Goal: Information Seeking & Learning: Learn about a topic

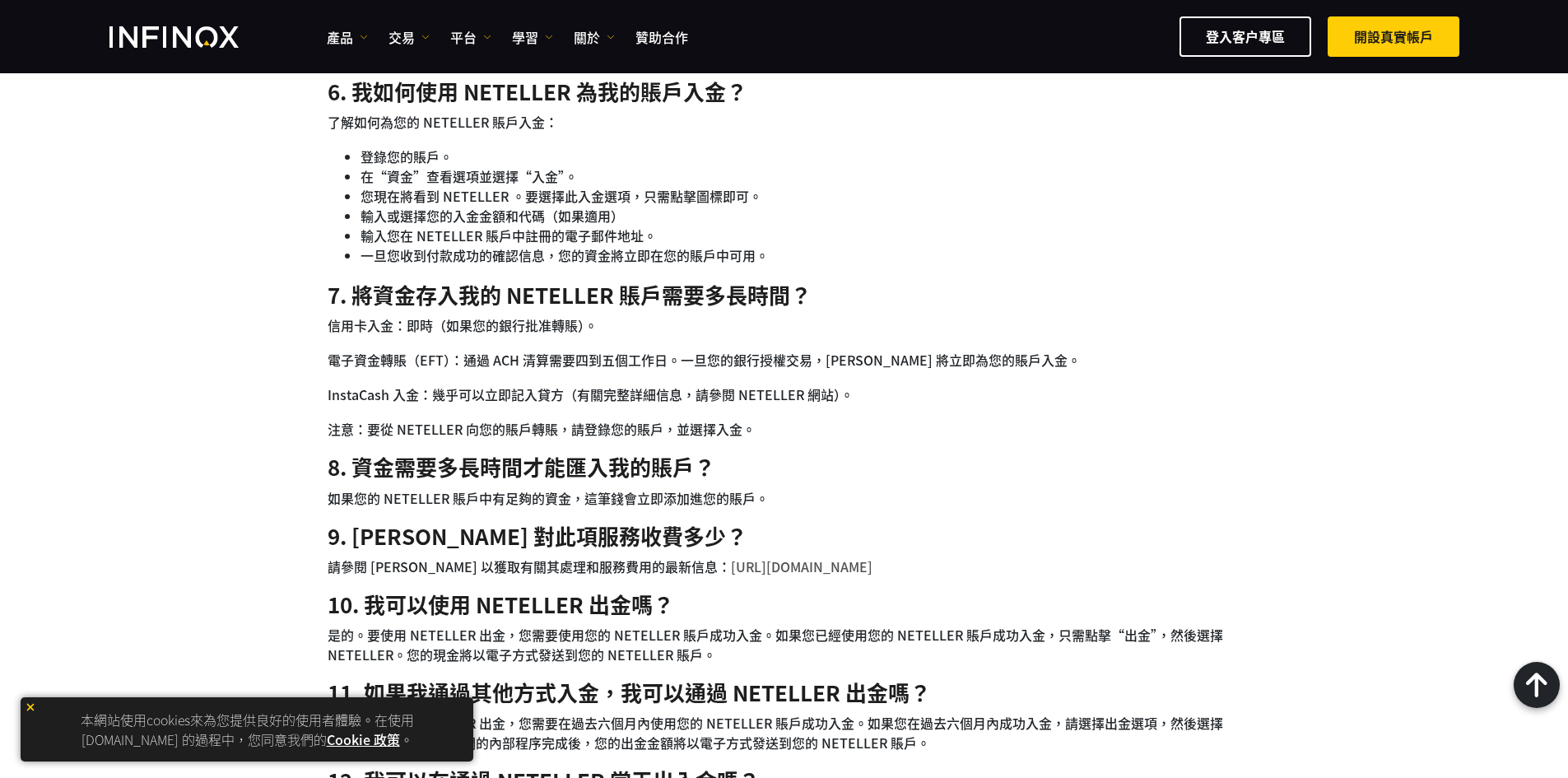
scroll to position [1400, 0]
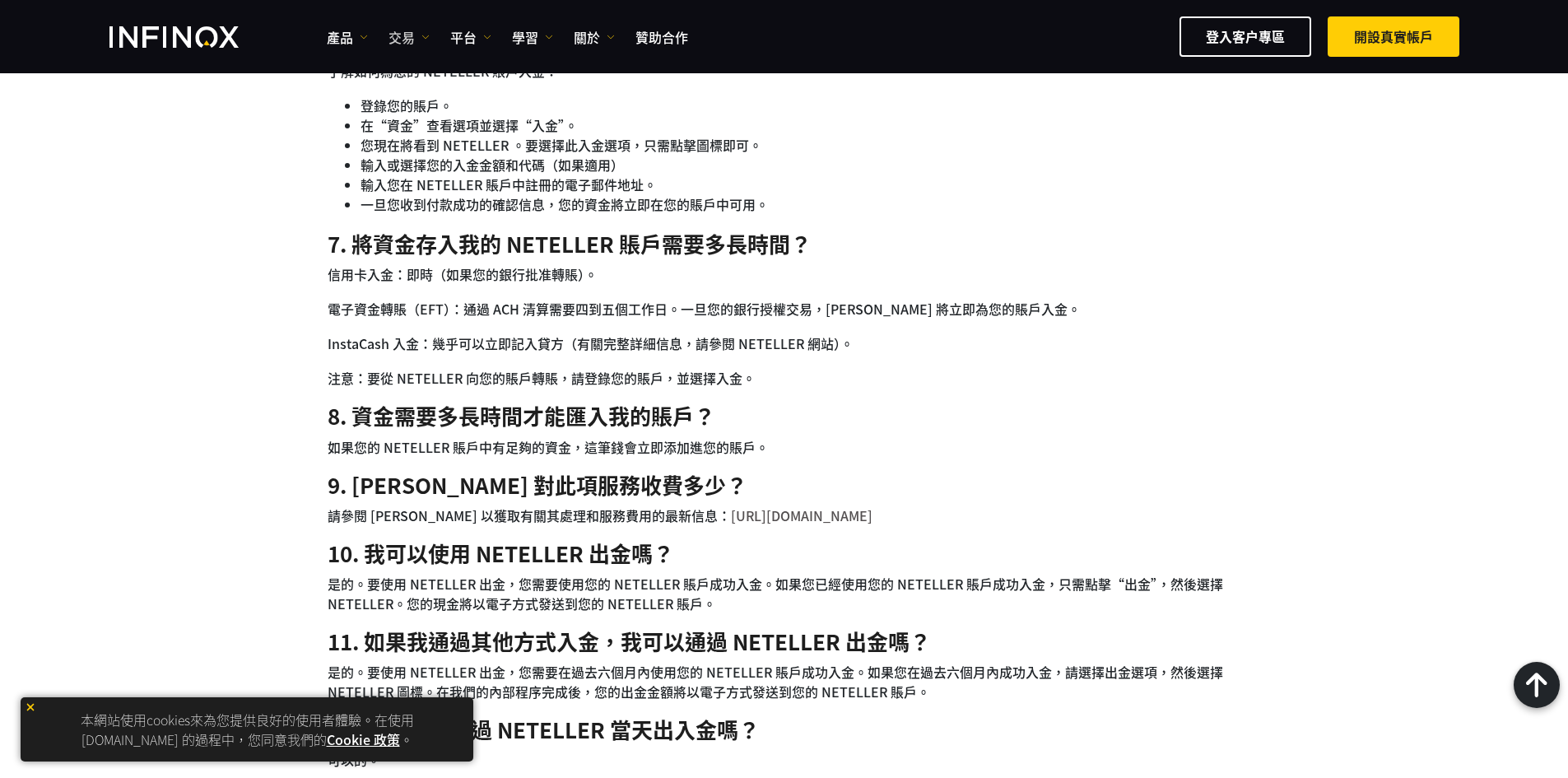
click at [406, 34] on link "交易" at bounding box center [409, 36] width 41 height 20
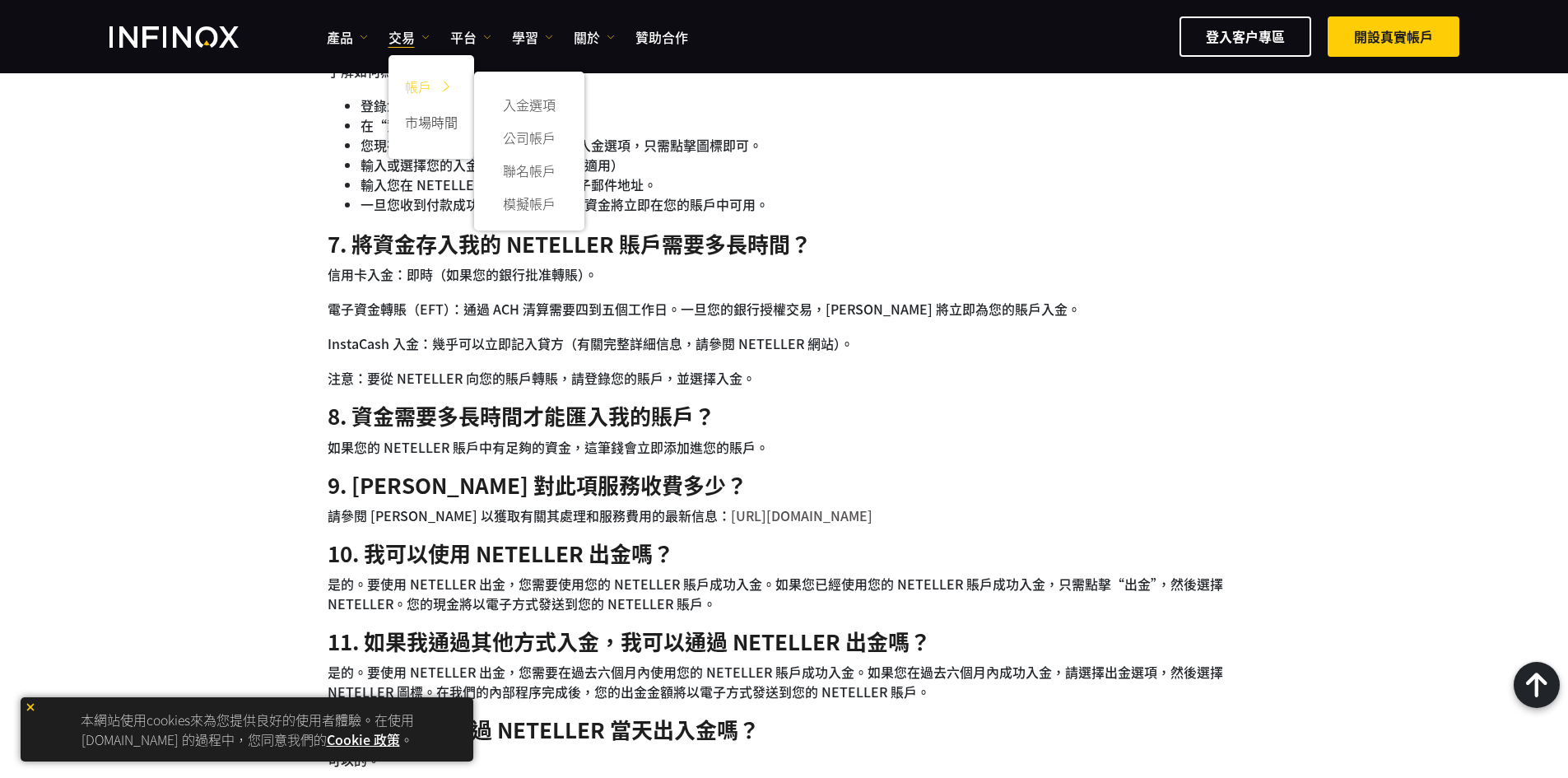
scroll to position [0, 0]
click at [474, 53] on div "帳戶 入金選項 公司帳戶 聯名帳戶 模擬帳戶 市場時間" at bounding box center [431, 102] width 86 height 112
click at [476, 40] on link "平台" at bounding box center [471, 36] width 41 height 20
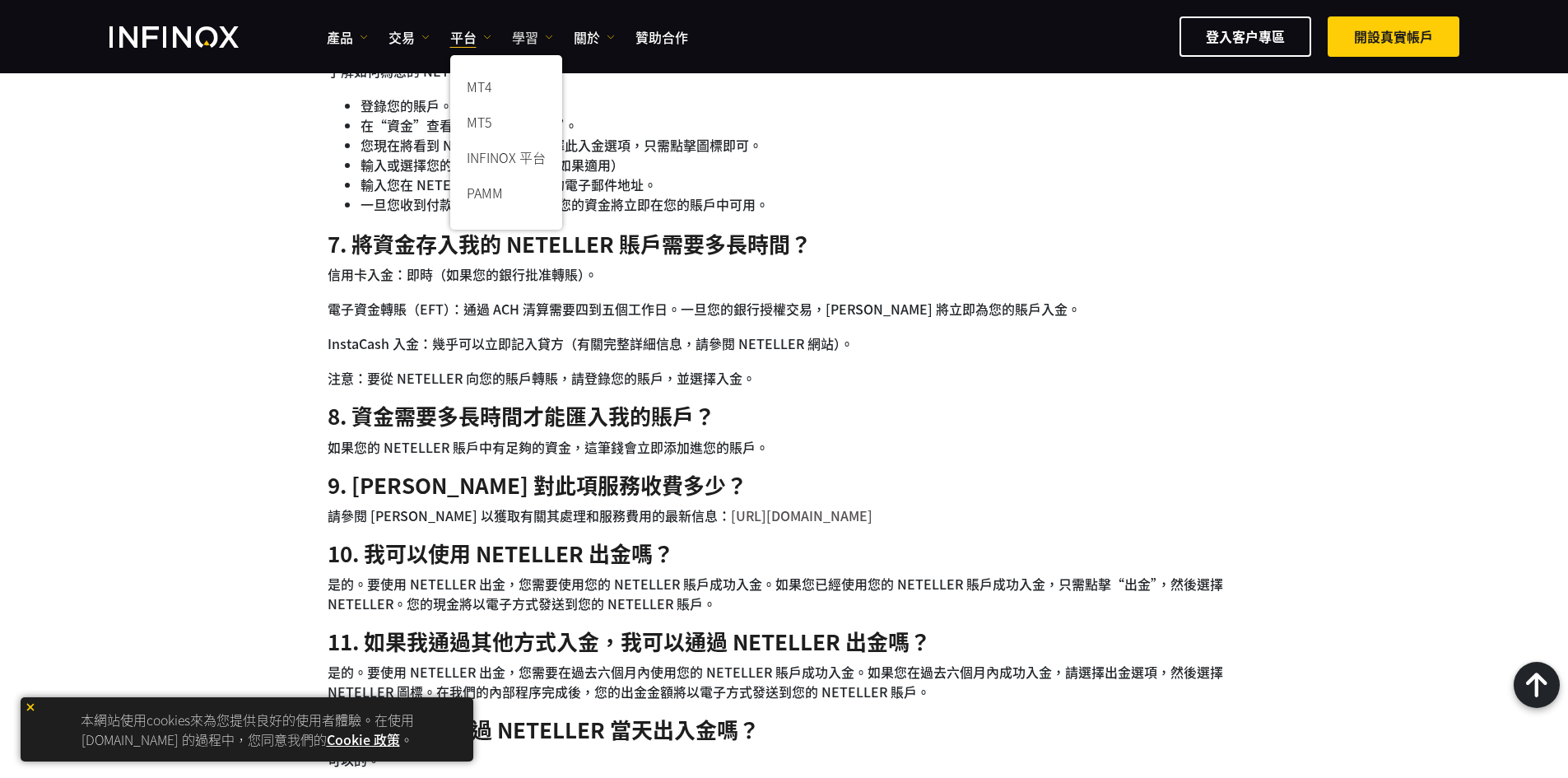
click at [524, 32] on link "學習" at bounding box center [532, 36] width 41 height 20
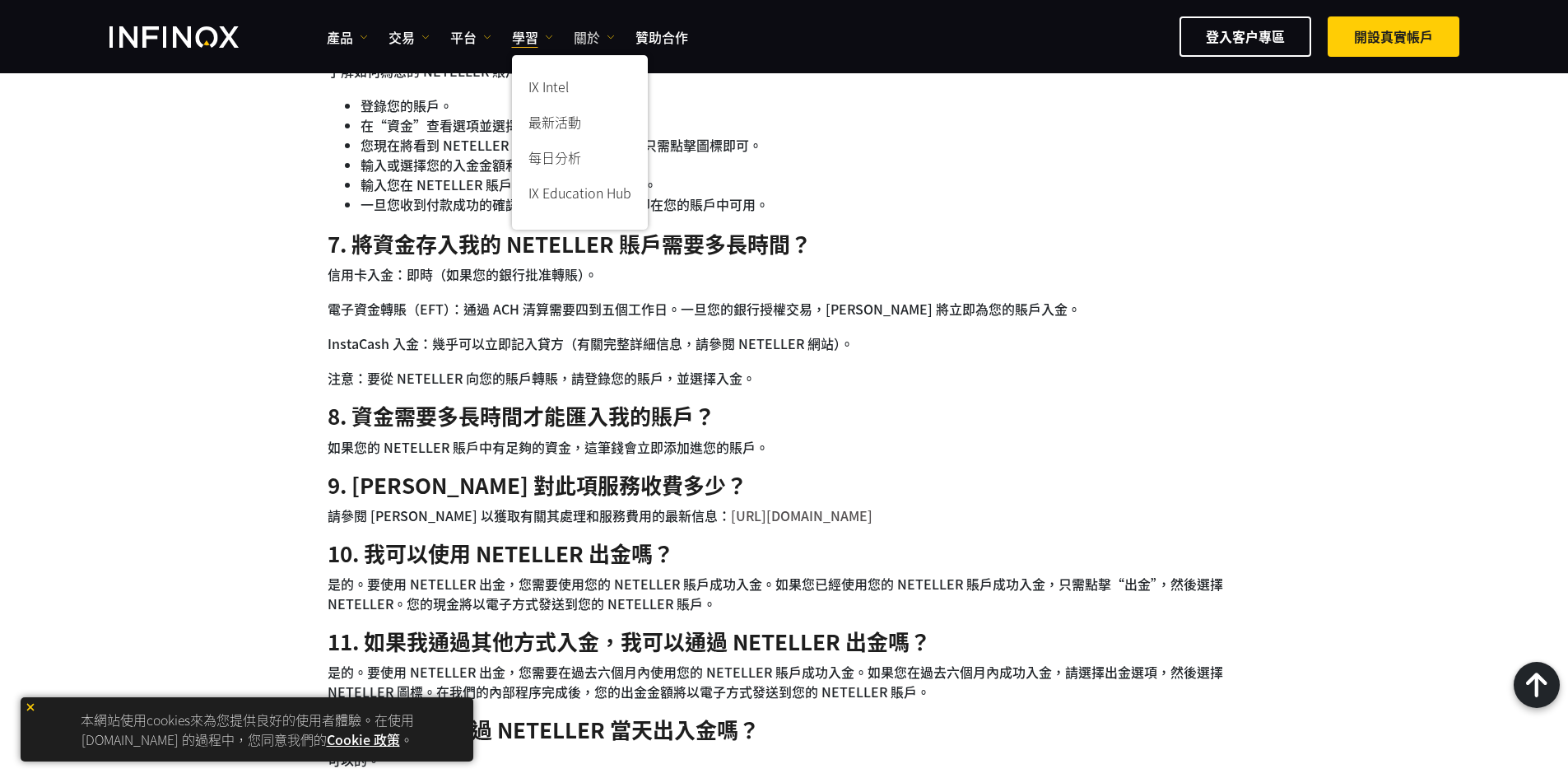
click at [596, 30] on link "關於" at bounding box center [594, 36] width 41 height 20
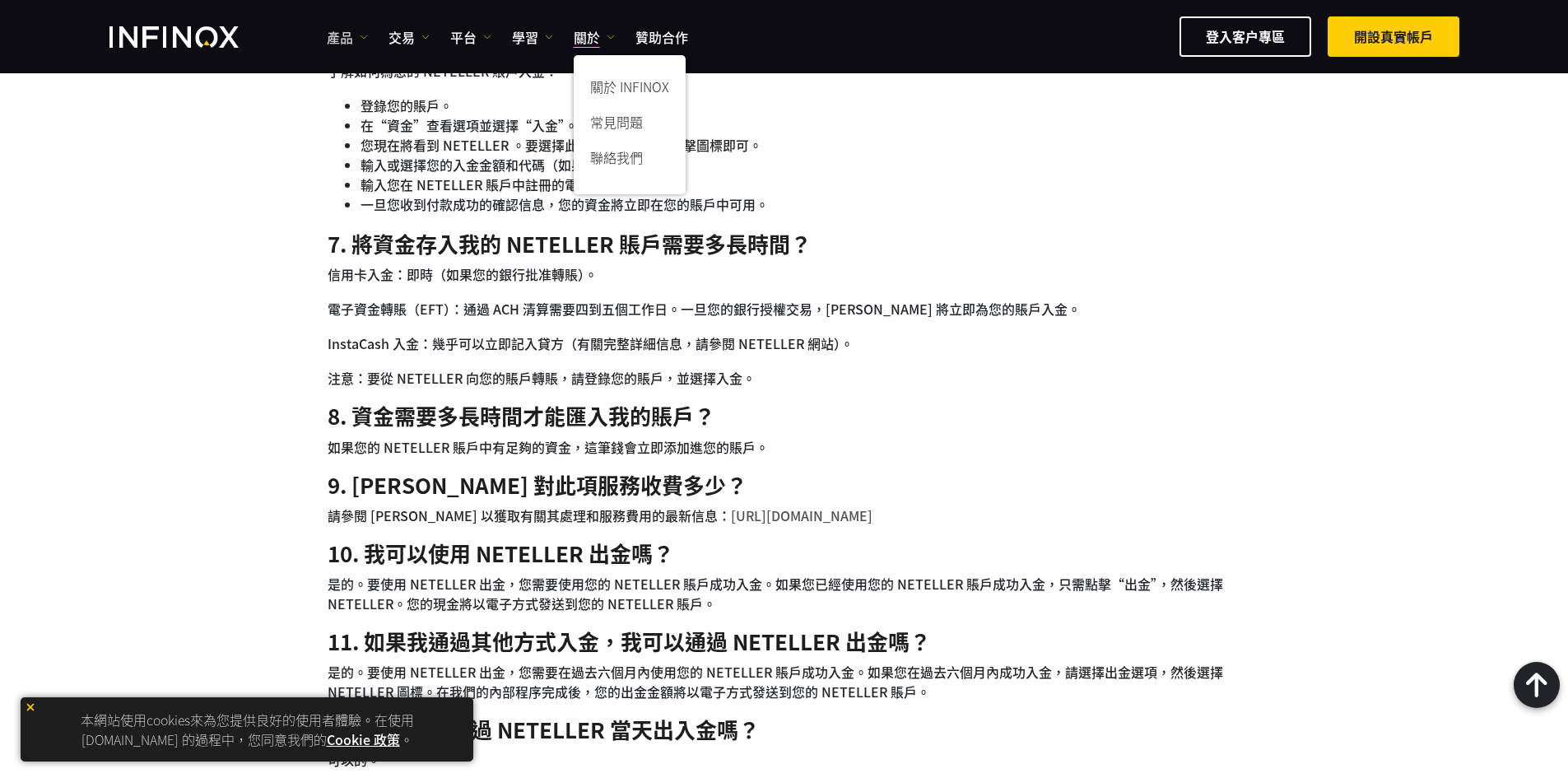
click at [341, 32] on link "產品" at bounding box center [347, 36] width 41 height 20
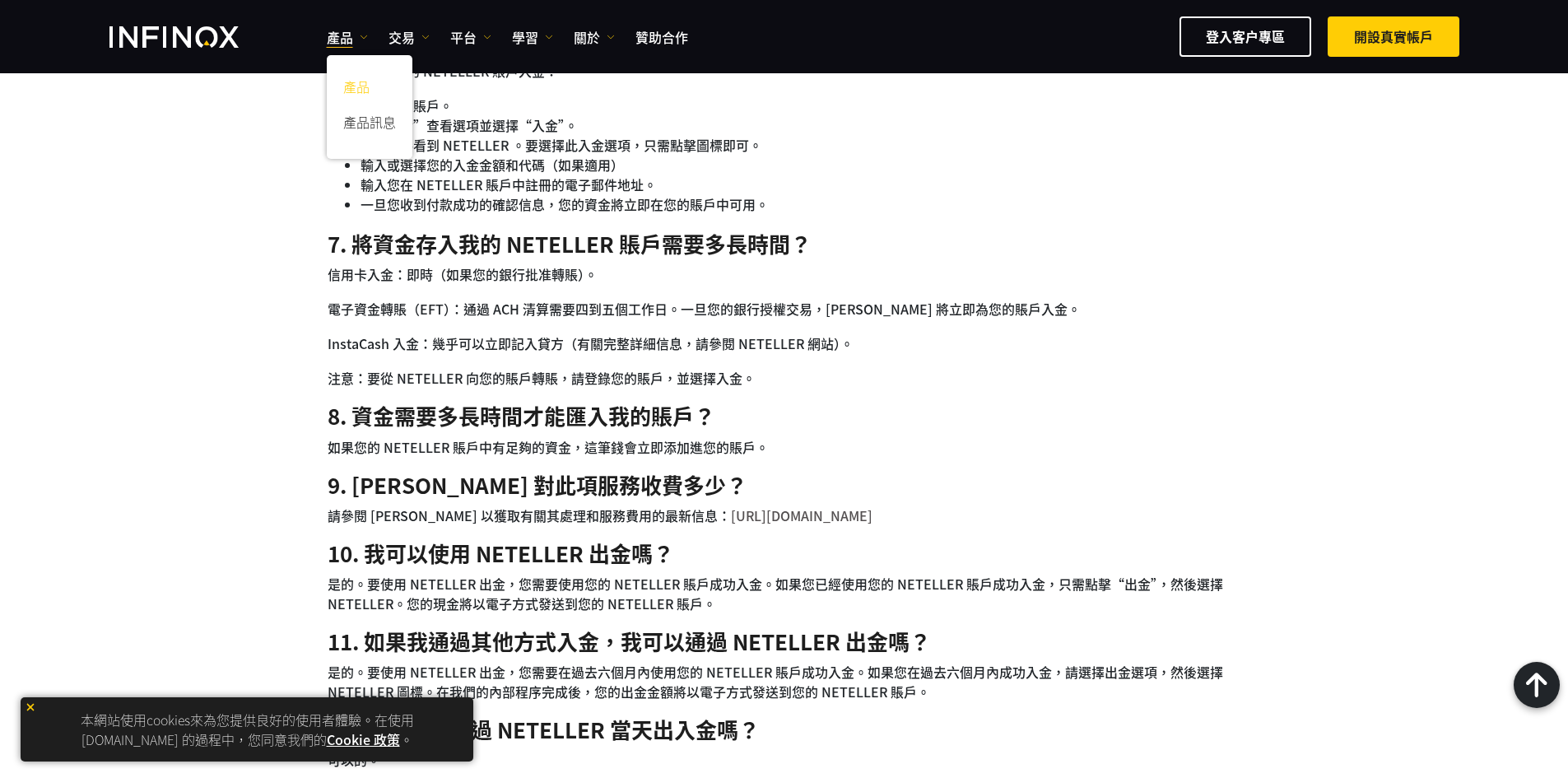
click at [368, 90] on link "產品" at bounding box center [369, 89] width 86 height 35
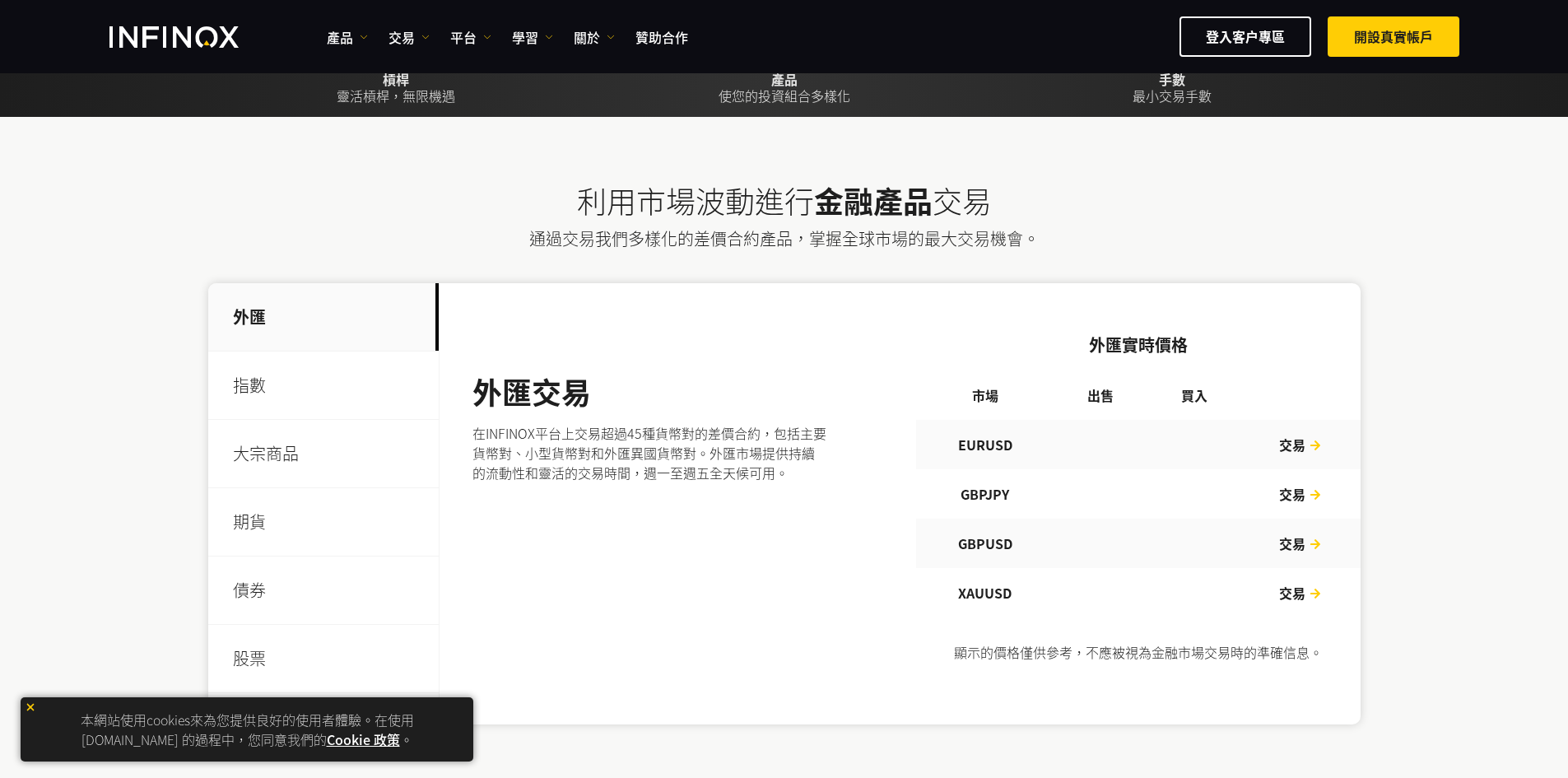
scroll to position [427, 0]
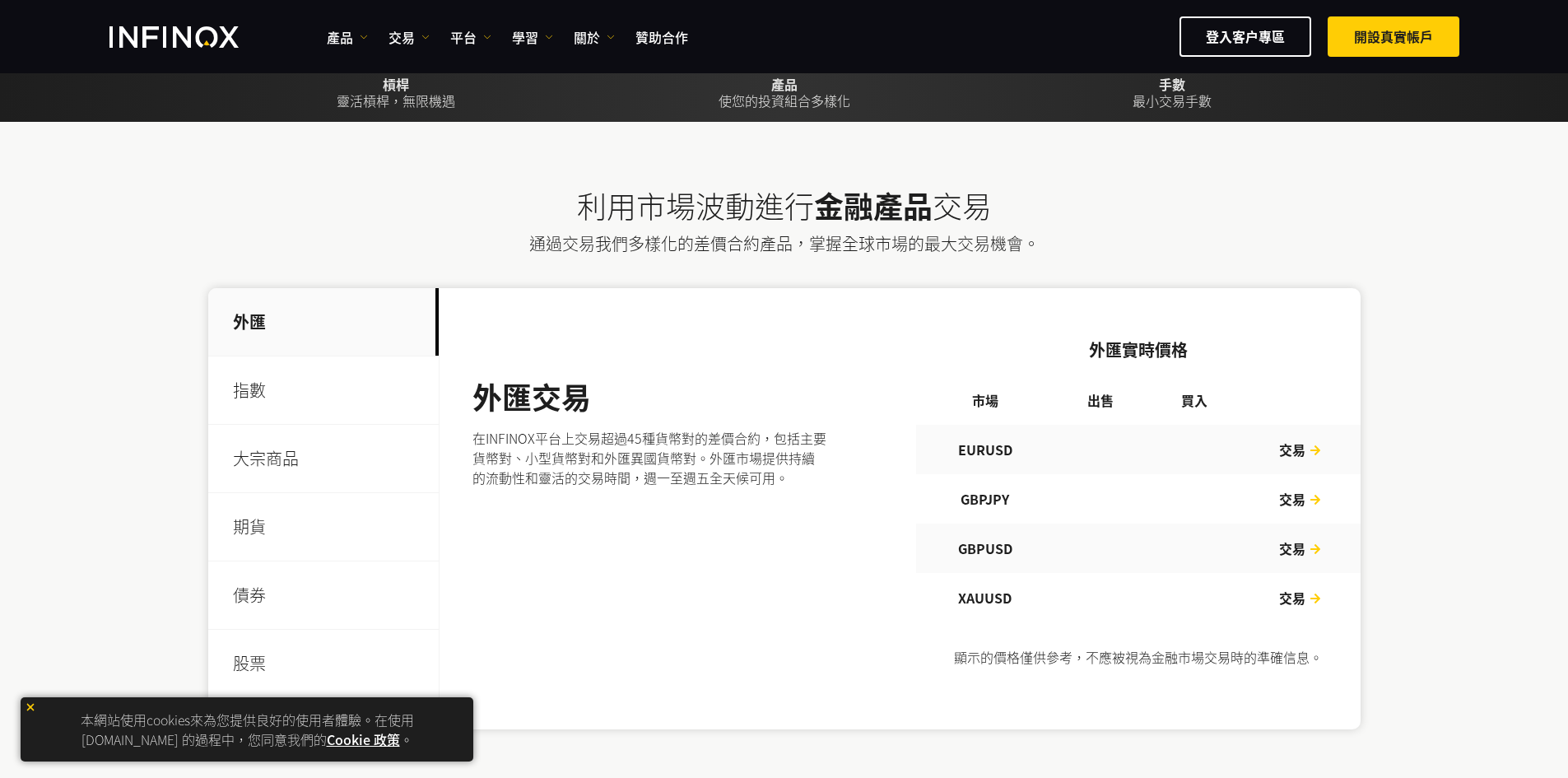
click at [1089, 396] on th "出售" at bounding box center [1100, 399] width 94 height 49
click at [1198, 404] on th "買入" at bounding box center [1194, 399] width 94 height 49
click at [309, 409] on p "指數" at bounding box center [324, 390] width 231 height 68
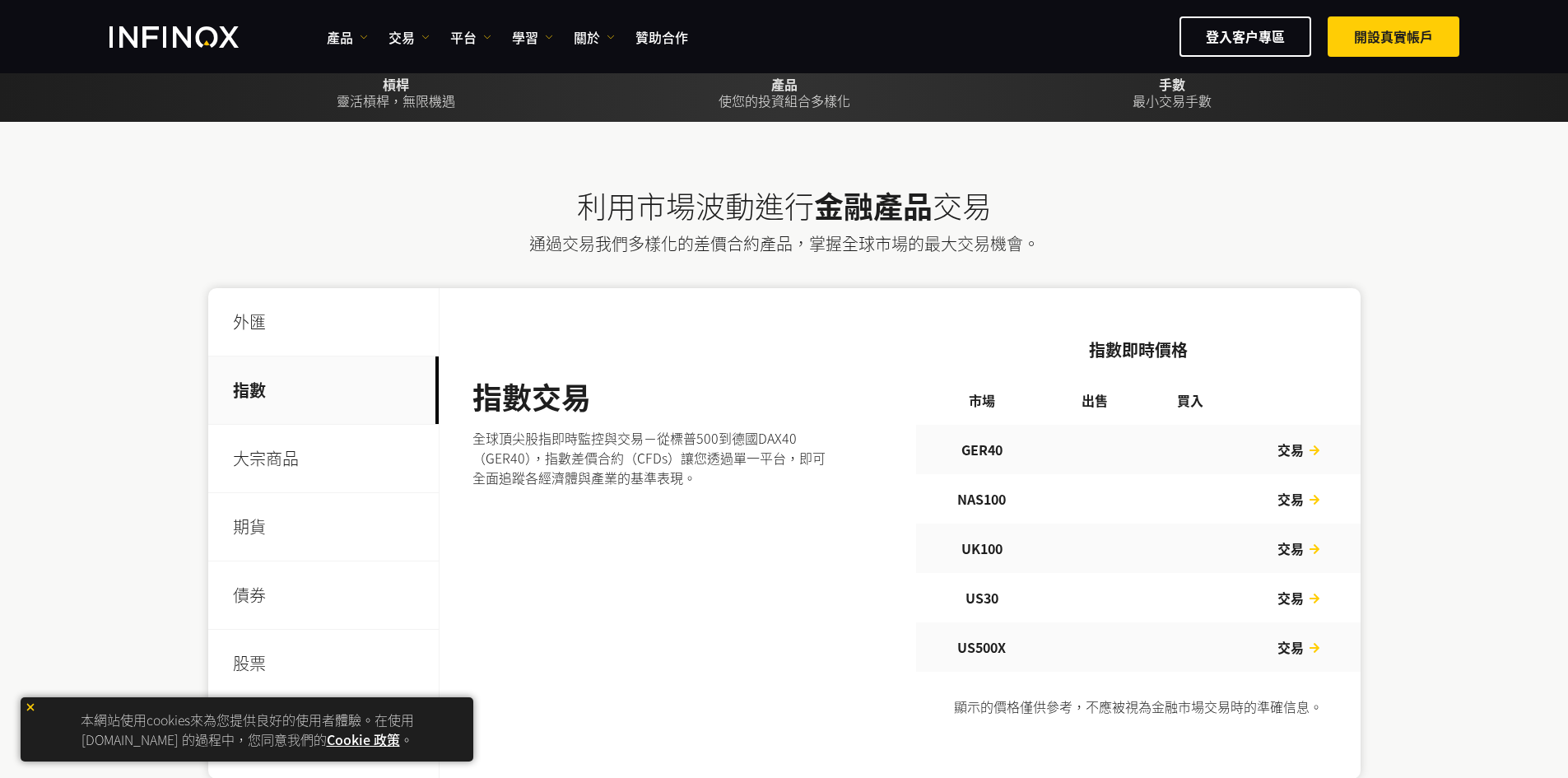
click at [1060, 409] on th "出售" at bounding box center [1094, 399] width 96 height 49
drag, startPoint x: 953, startPoint y: 440, endPoint x: 1019, endPoint y: 694, distance: 262.4
click at [1022, 700] on div "指數即時價格 市場 出售 買入 GER40 交易 NAS100" at bounding box center [1138, 533] width 445 height 392
drag, startPoint x: 254, startPoint y: 472, endPoint x: 260, endPoint y: 484, distance: 13.4
click at [255, 472] on p "大宗商品" at bounding box center [324, 458] width 231 height 68
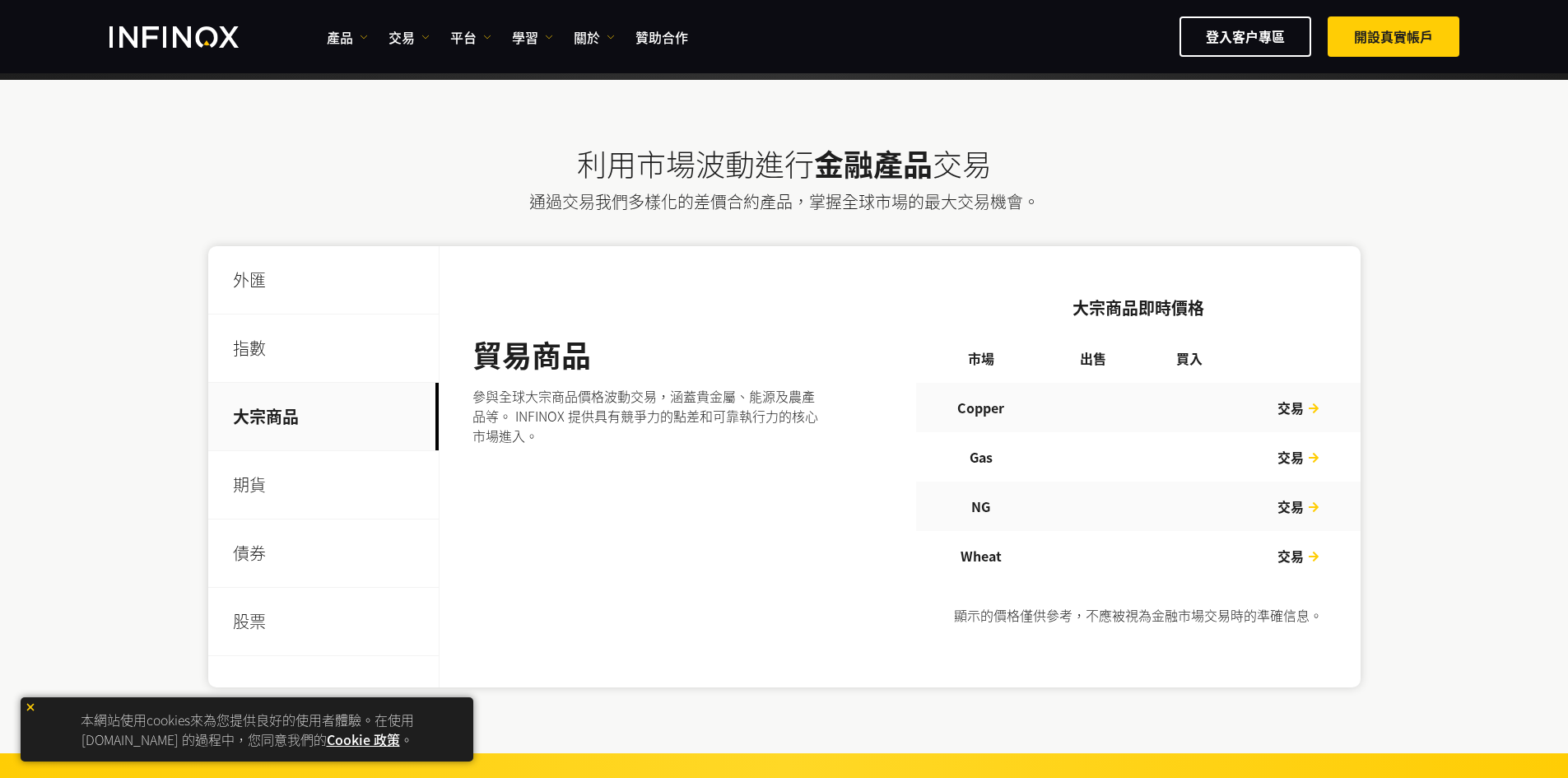
scroll to position [510, 0]
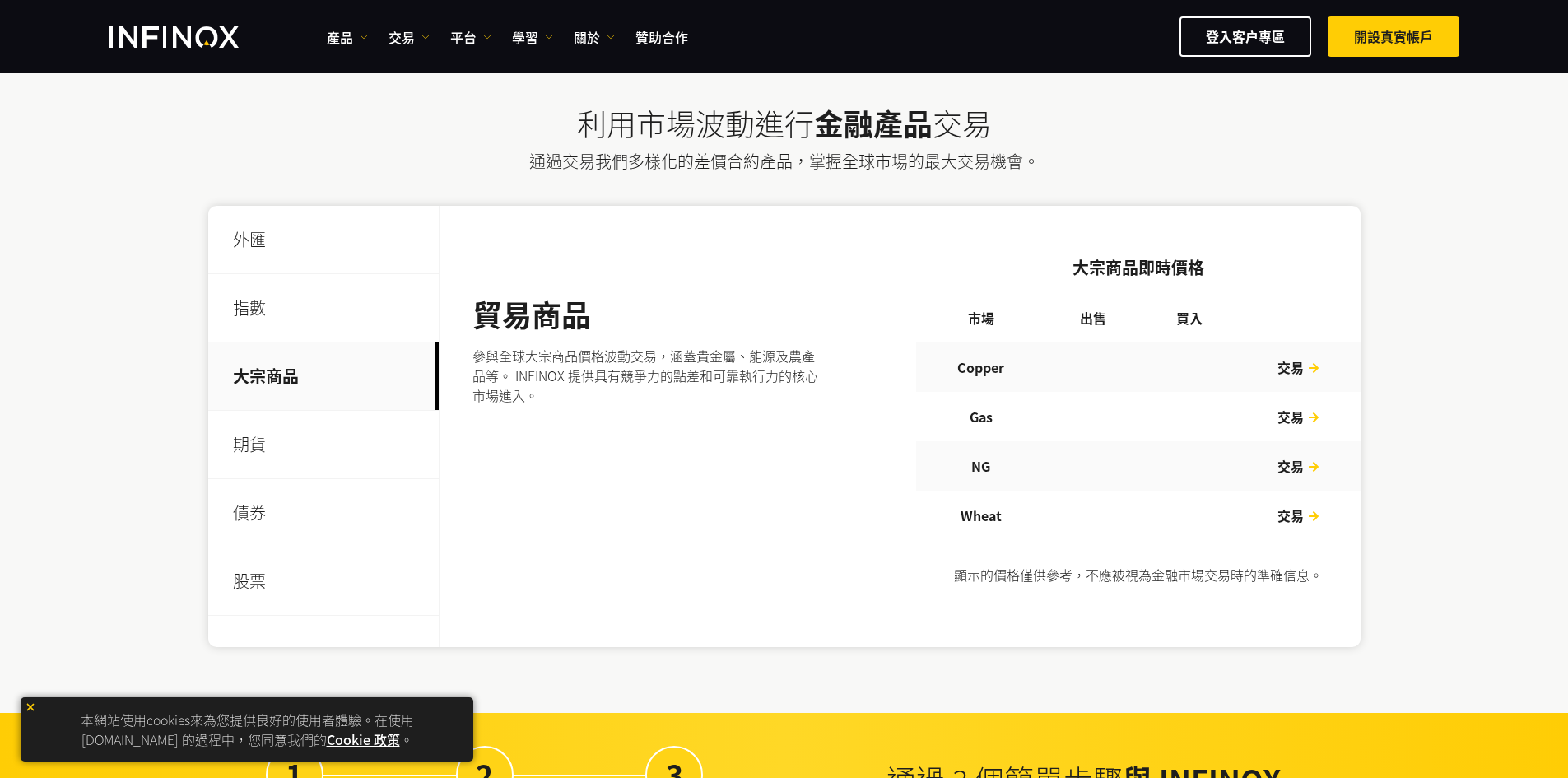
click at [282, 424] on p "期貨" at bounding box center [324, 444] width 231 height 68
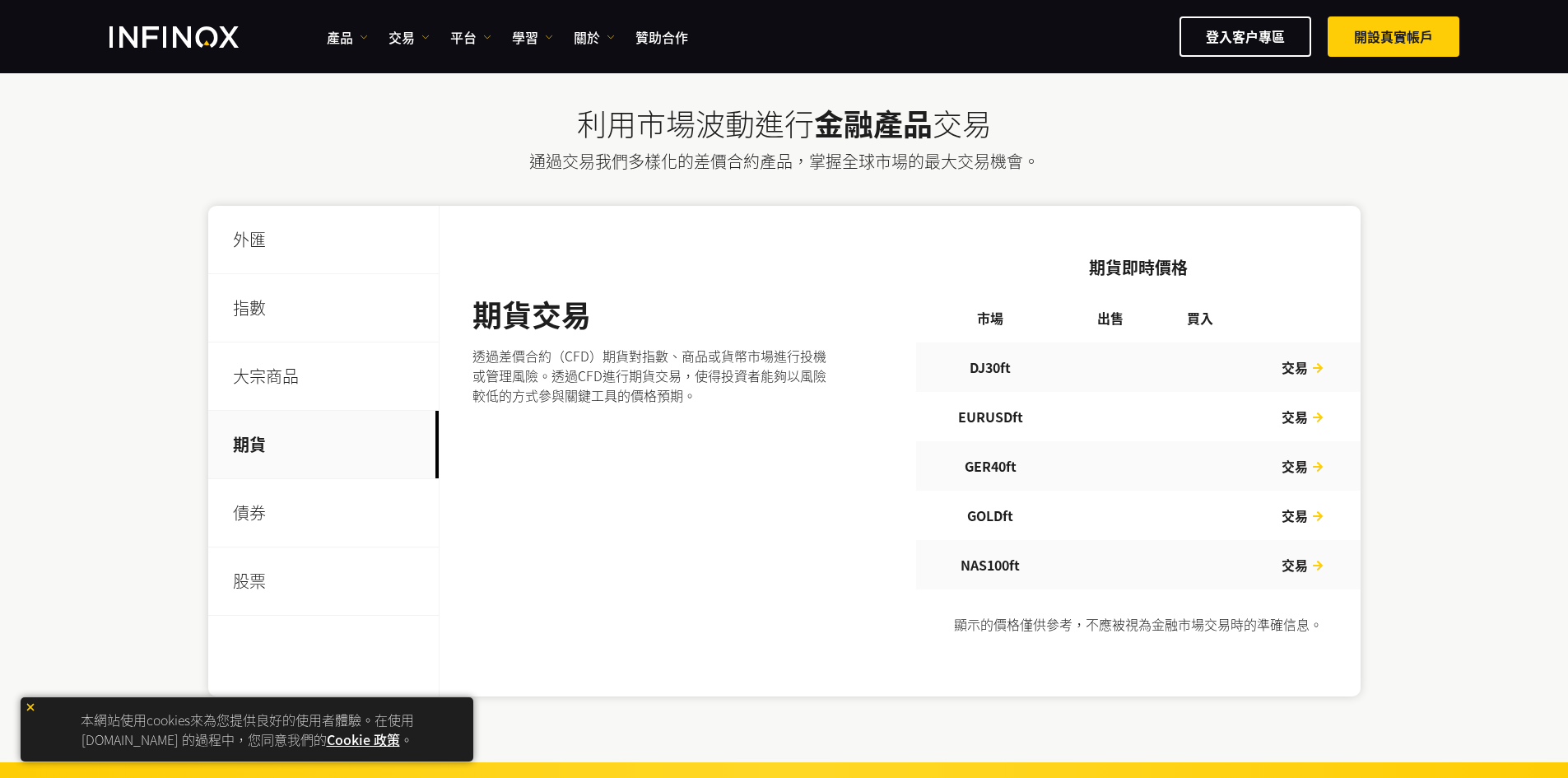
scroll to position [0, 0]
click at [281, 503] on p "債券" at bounding box center [324, 513] width 231 height 68
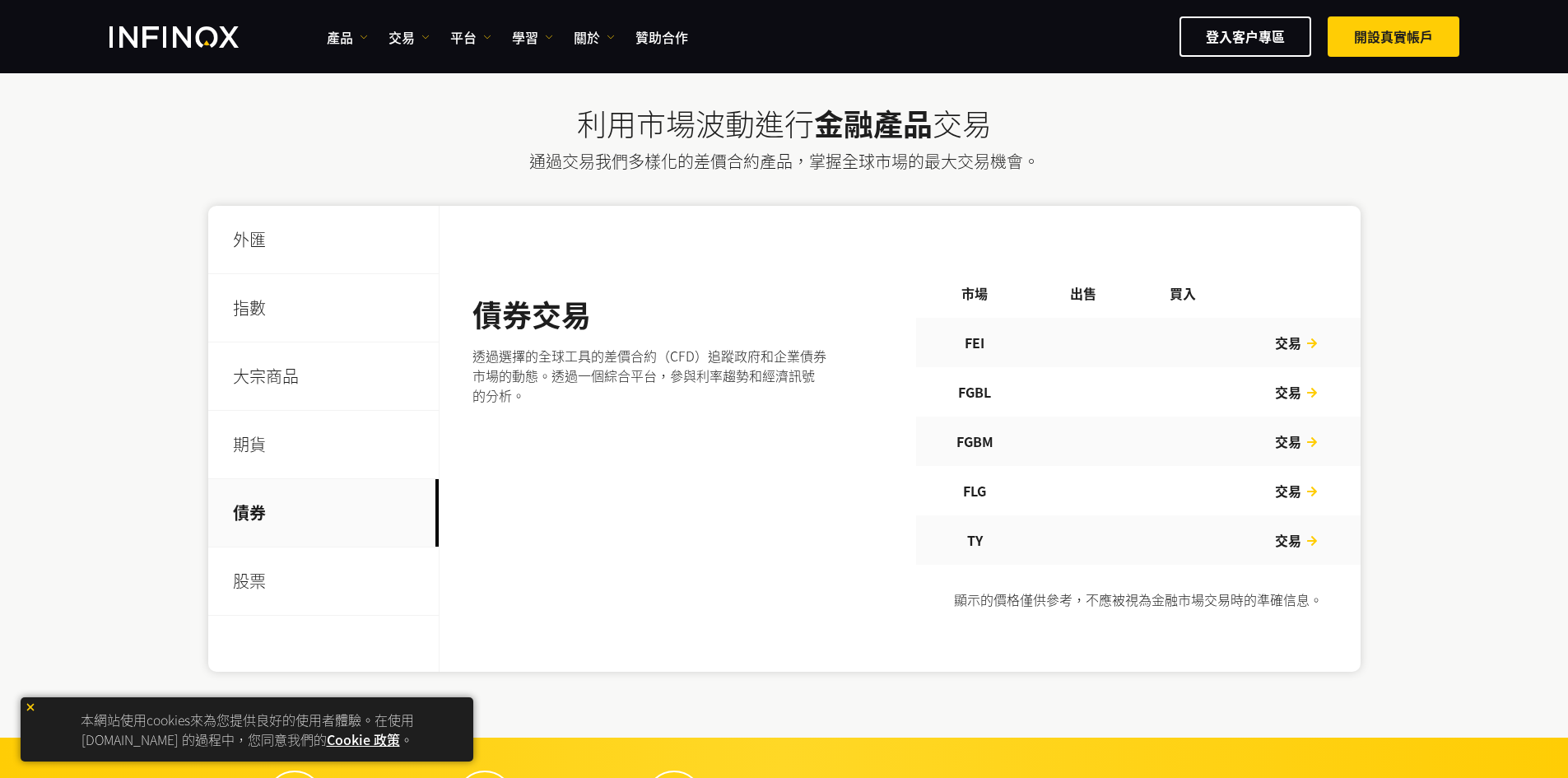
click at [295, 580] on p "股票" at bounding box center [324, 581] width 231 height 68
